Goal: Task Accomplishment & Management: Use online tool/utility

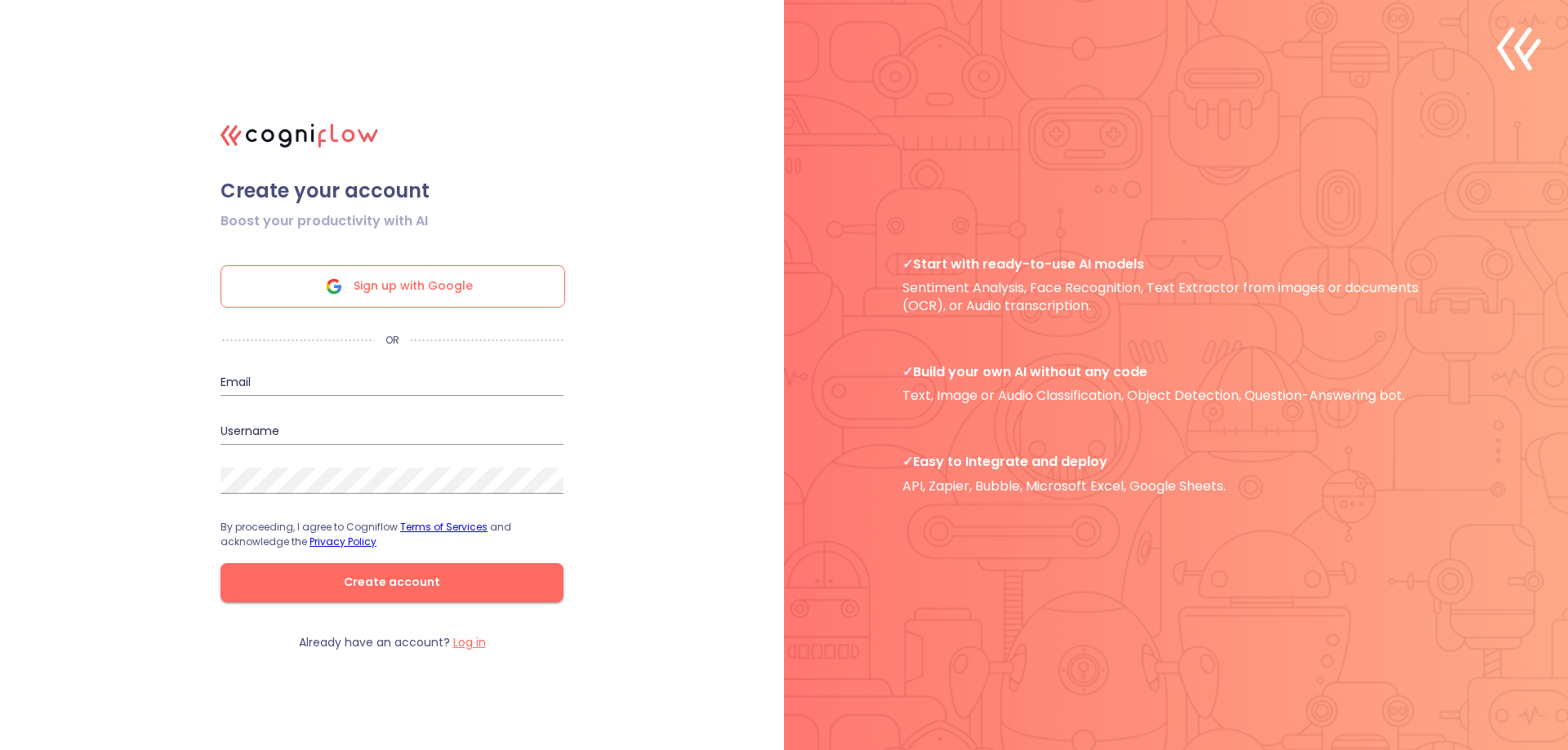
click at [440, 269] on span "Sign up with Google" at bounding box center [413, 286] width 119 height 41
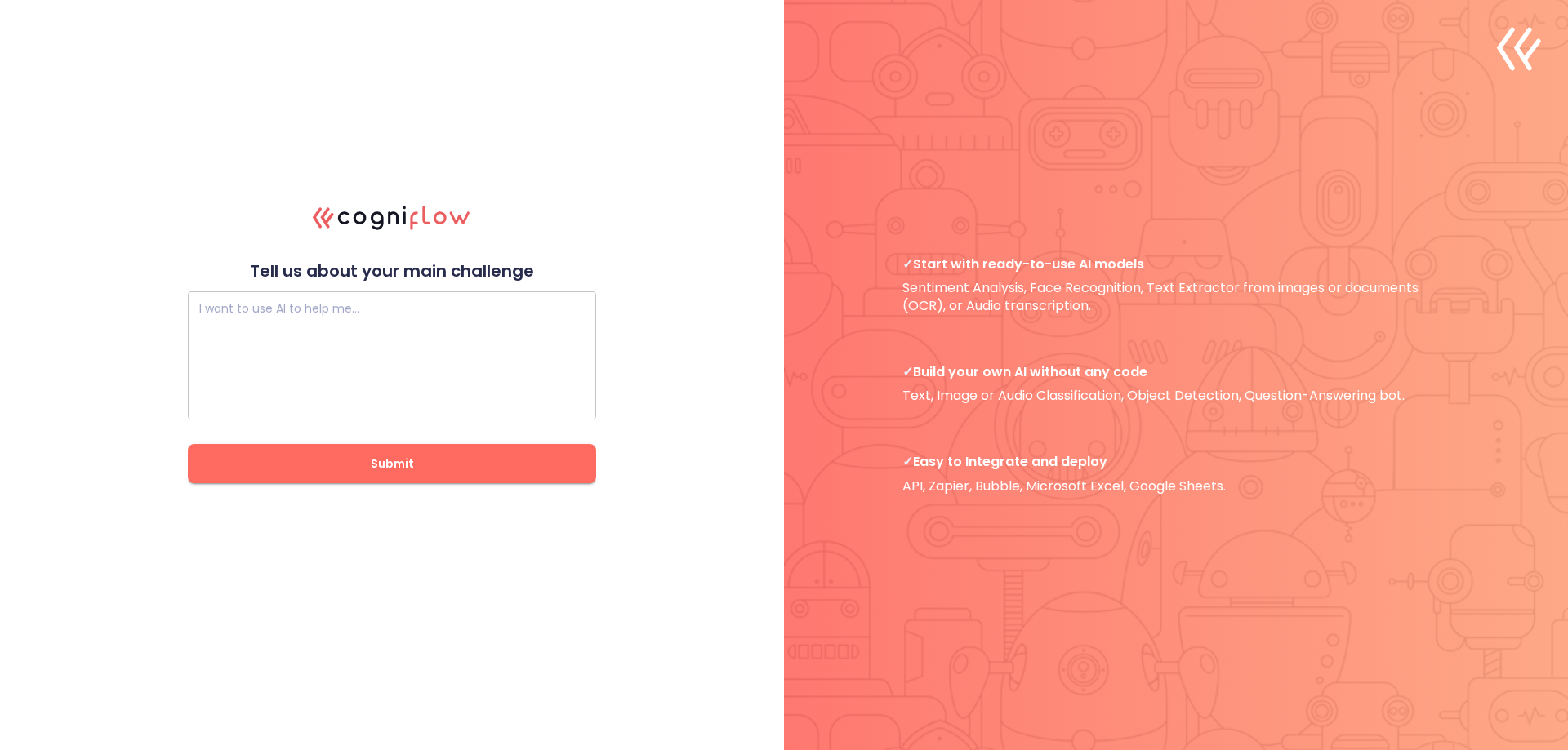
click at [304, 345] on textarea at bounding box center [392, 356] width 386 height 98
paste textarea "I want you to create a Windows desktop application called "Universal 3D to Voxe…"
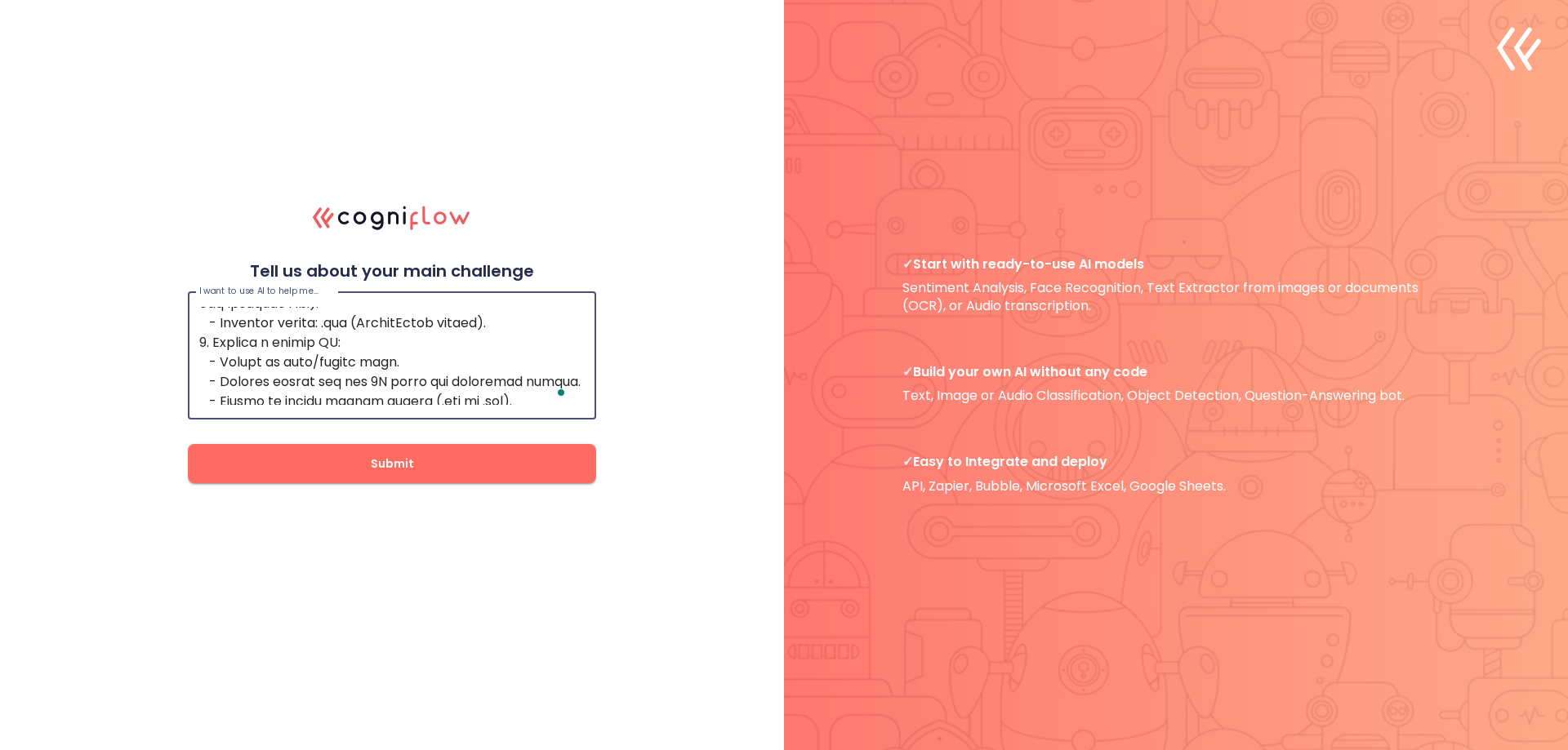
type textarea "I want you to create a Windows desktop application called "Universal 3D to Voxe…"
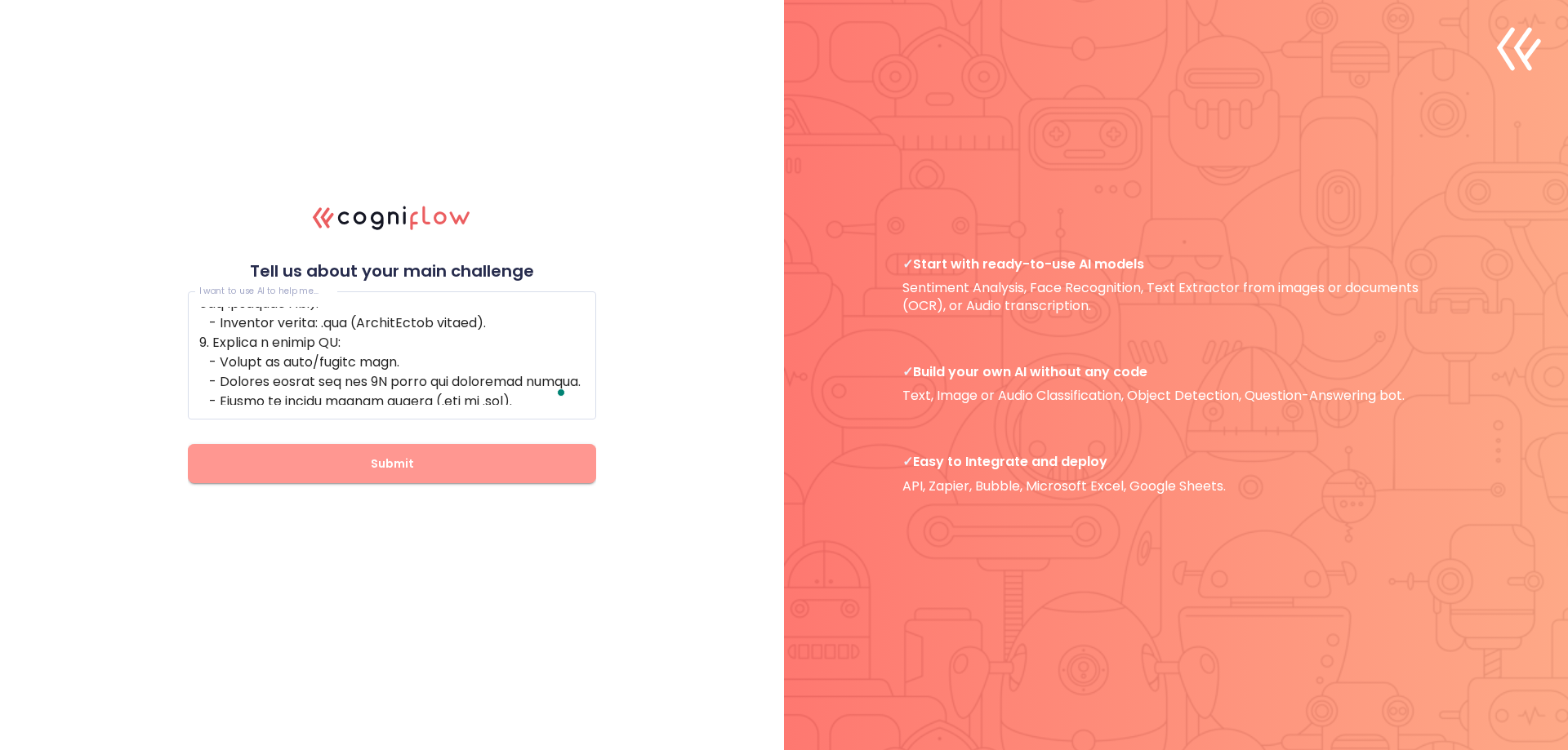
click at [431, 473] on span "Submit" at bounding box center [392, 464] width 357 height 20
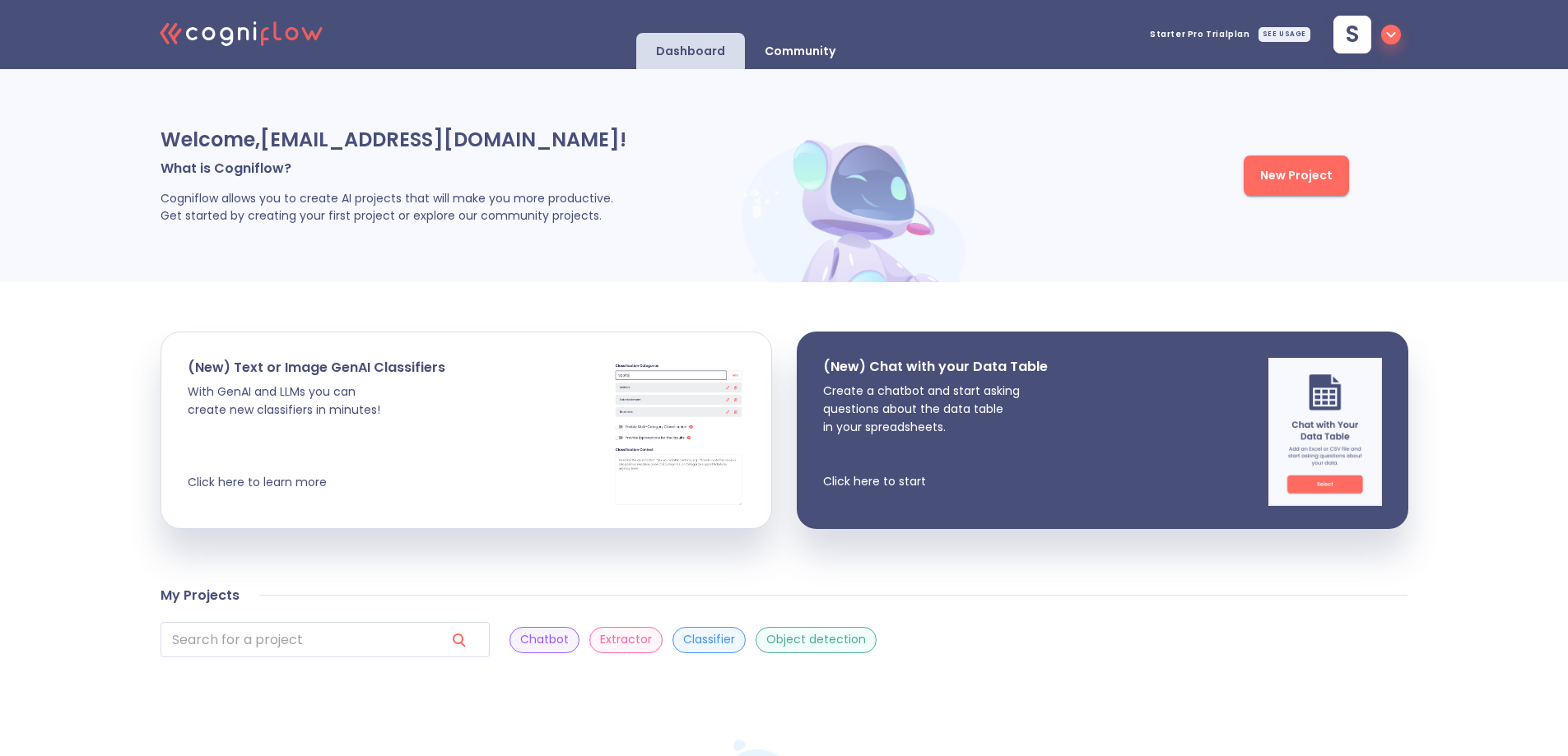
click at [213, 199] on p "Cogniflow allows you to create AI projects that will make you more productive. …" at bounding box center [448, 207] width 576 height 35
click at [211, 198] on p "Cogniflow allows you to create AI projects that will make you more productive. …" at bounding box center [448, 207] width 576 height 35
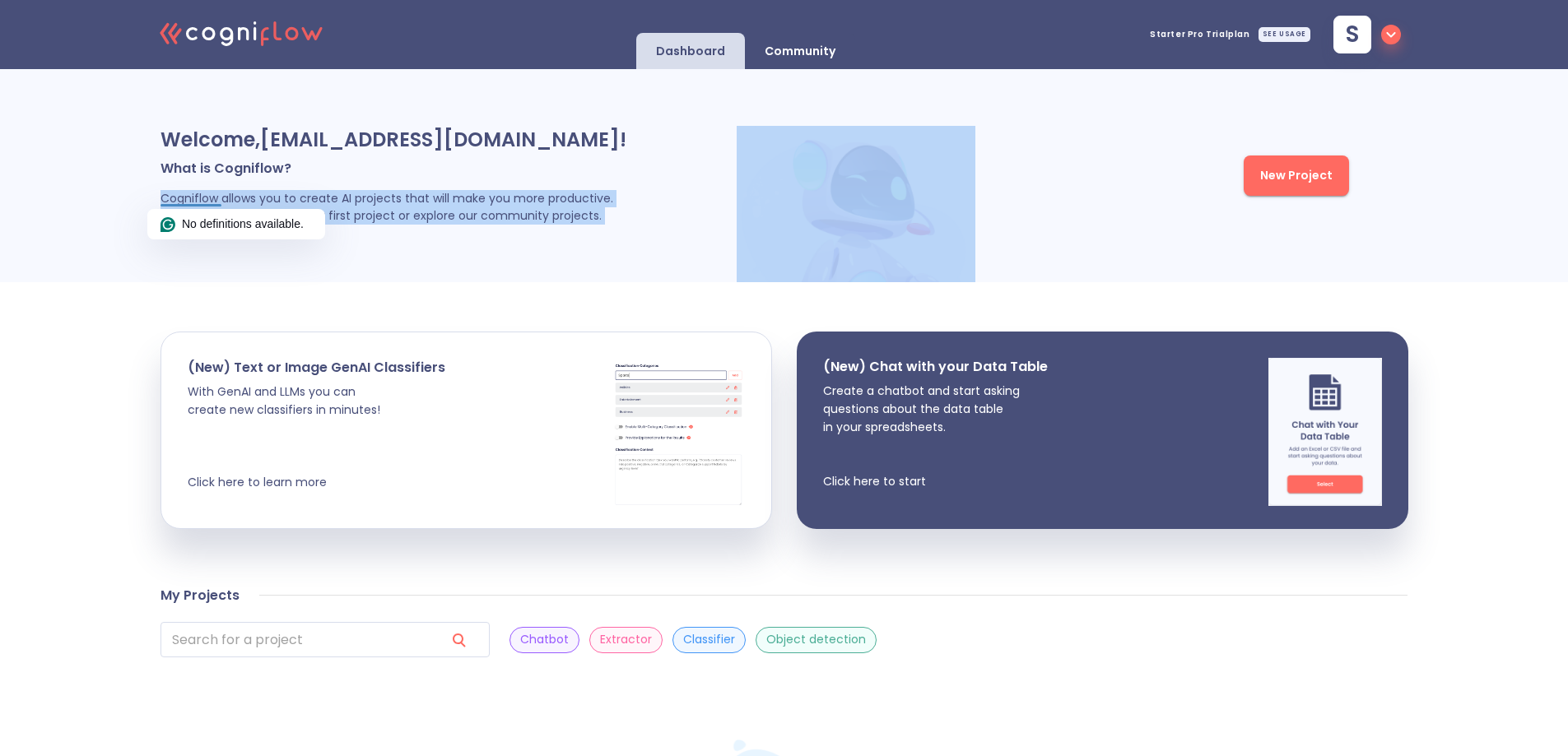
click at [428, 214] on p "Cogniflow allows you to create AI projects that will make you more productive. …" at bounding box center [448, 207] width 576 height 35
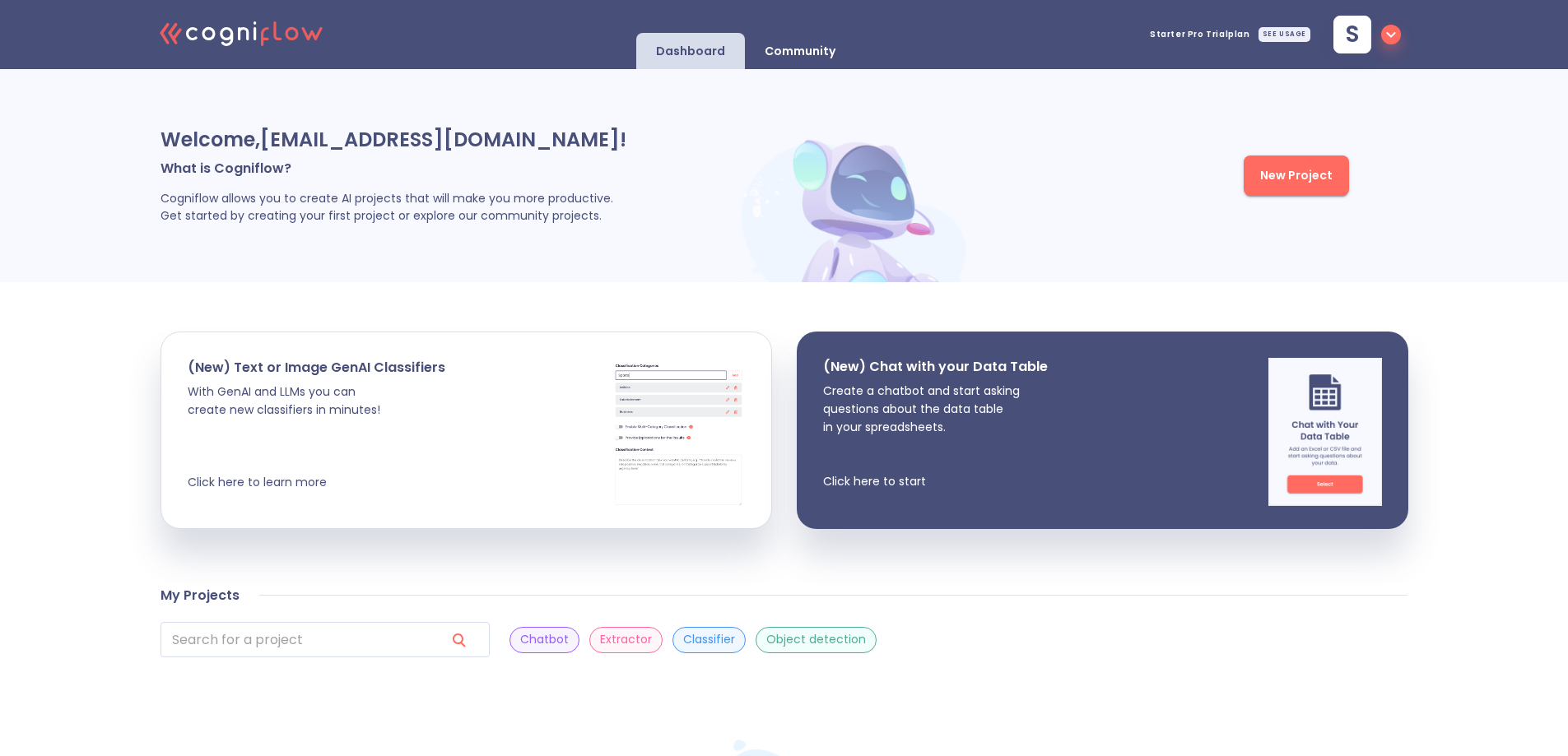
click at [1436, 211] on div "Welcome, [EMAIL_ADDRESS][DOMAIN_NAME] ! What is Cogniflow? Cogniflow allows you…" at bounding box center [784, 175] width 1568 height 214
click at [1304, 173] on span "New Project" at bounding box center [1296, 176] width 72 height 20
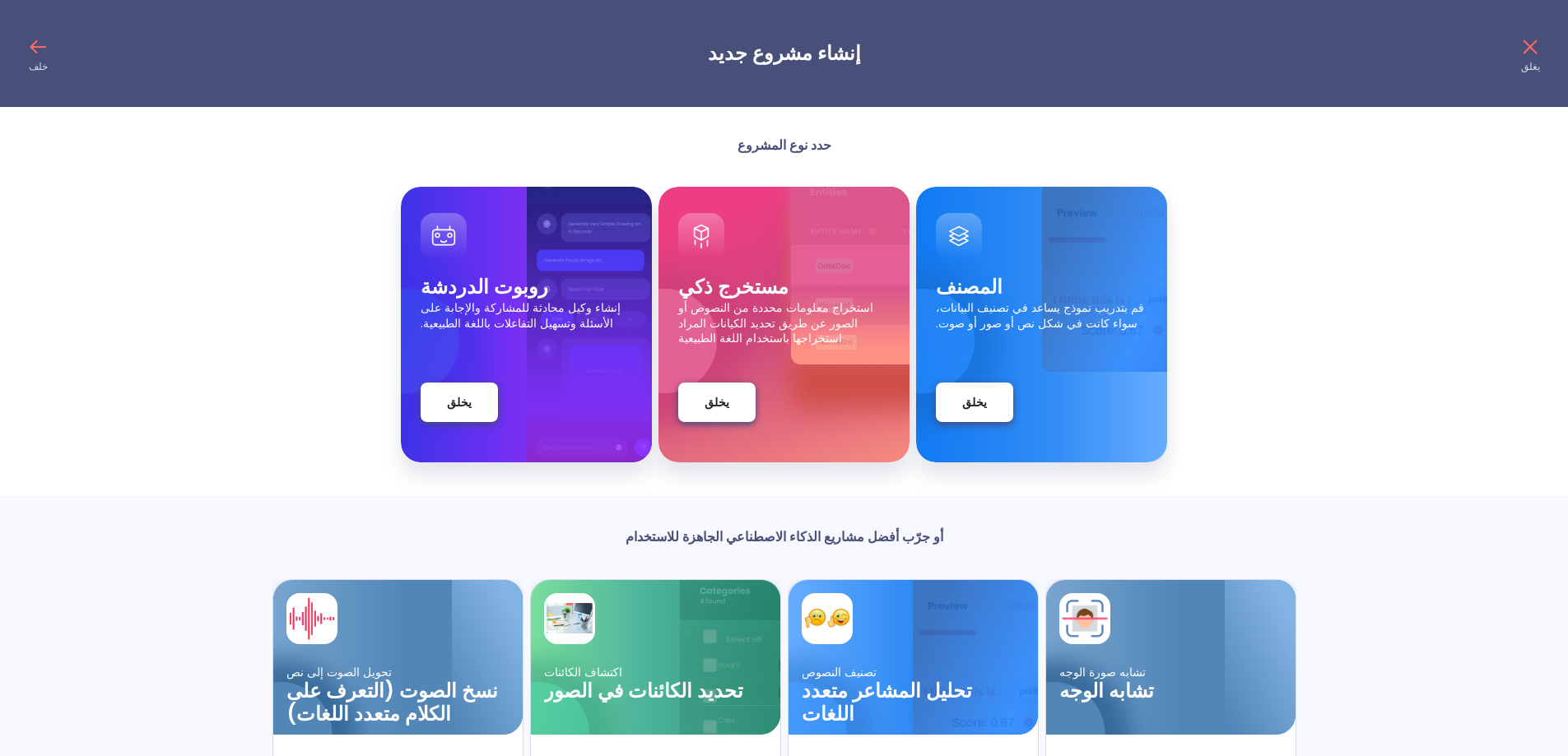
click at [1530, 48] on icon at bounding box center [1530, 47] width 14 height 14
